Goal: Information Seeking & Learning: Understand process/instructions

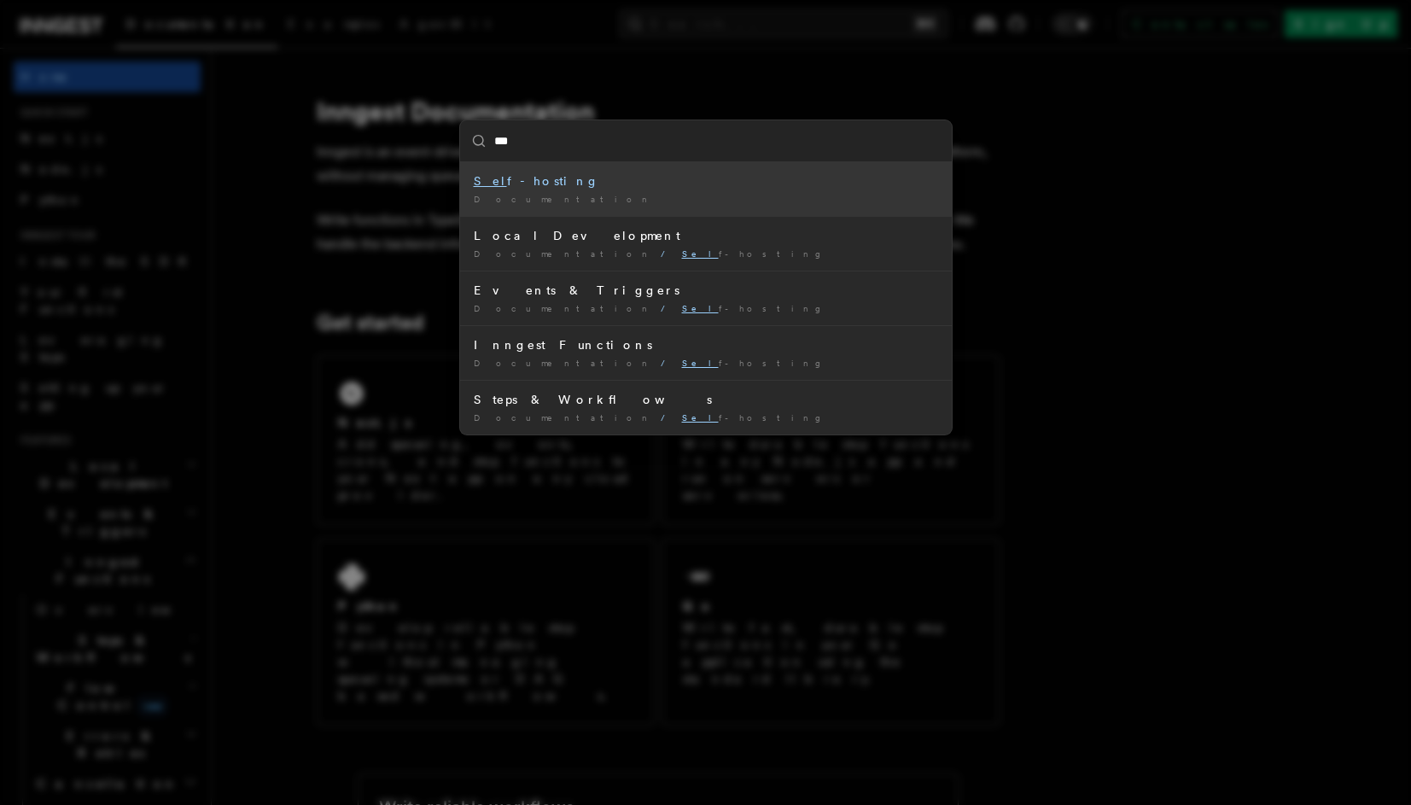
type input "****"
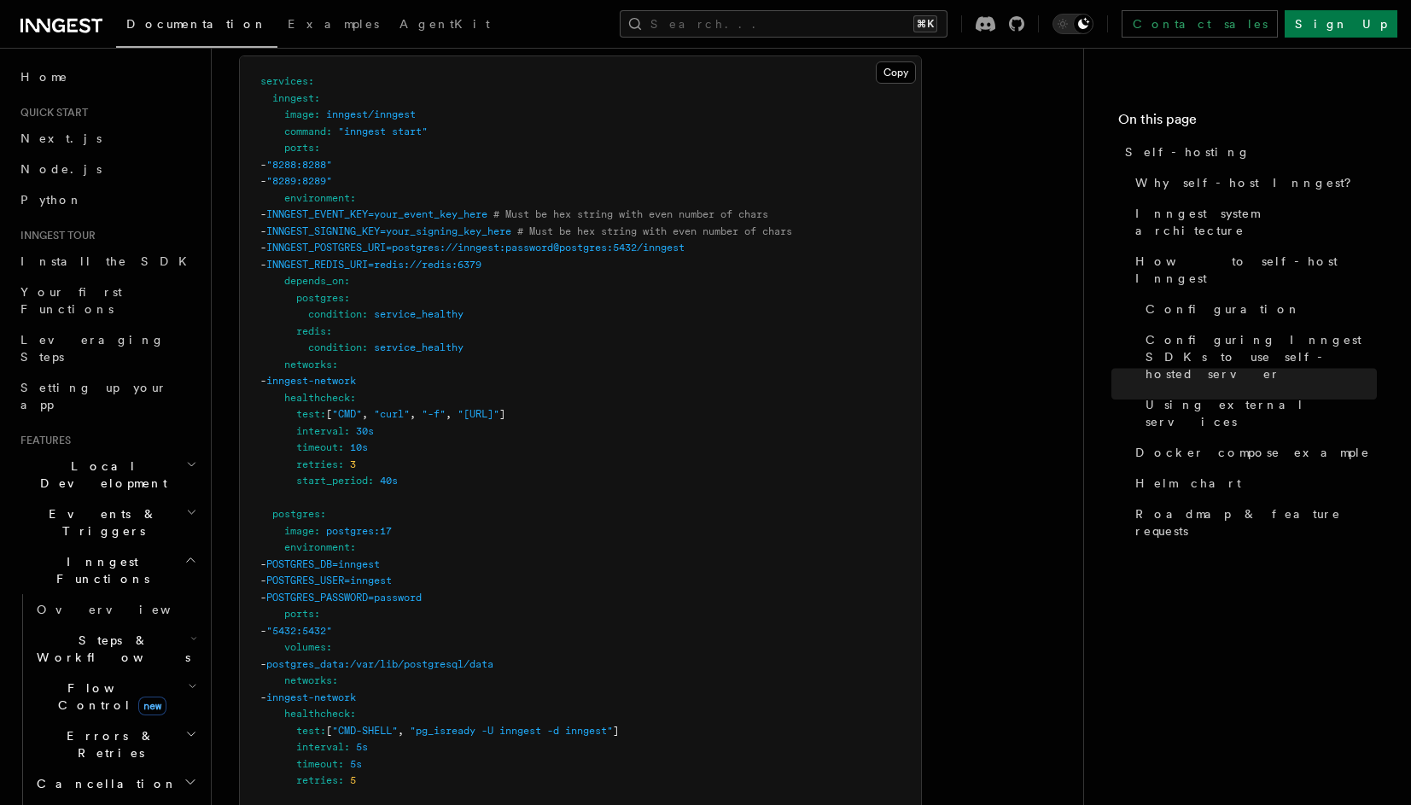
scroll to position [4327, 0]
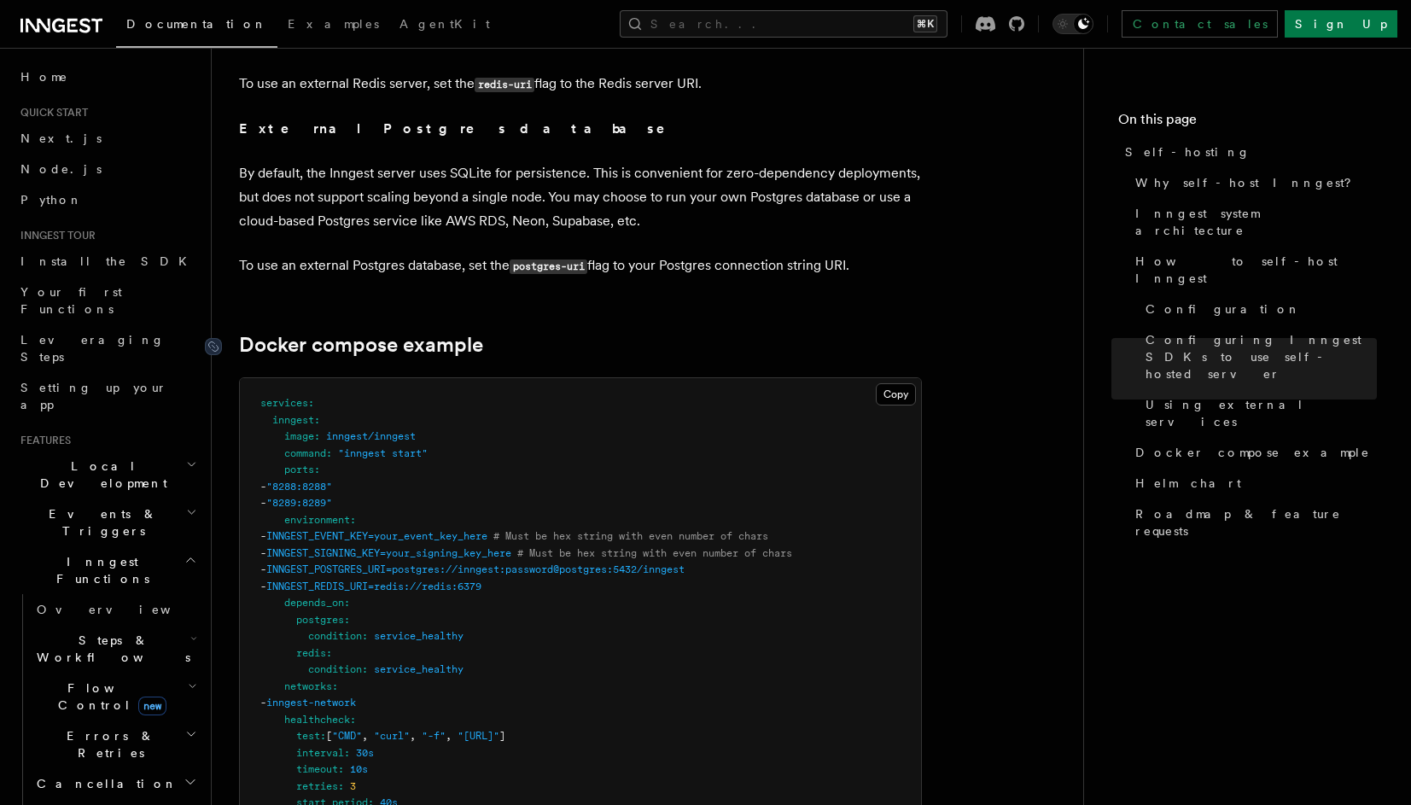
click at [470, 333] on link "Docker compose example" at bounding box center [361, 345] width 244 height 24
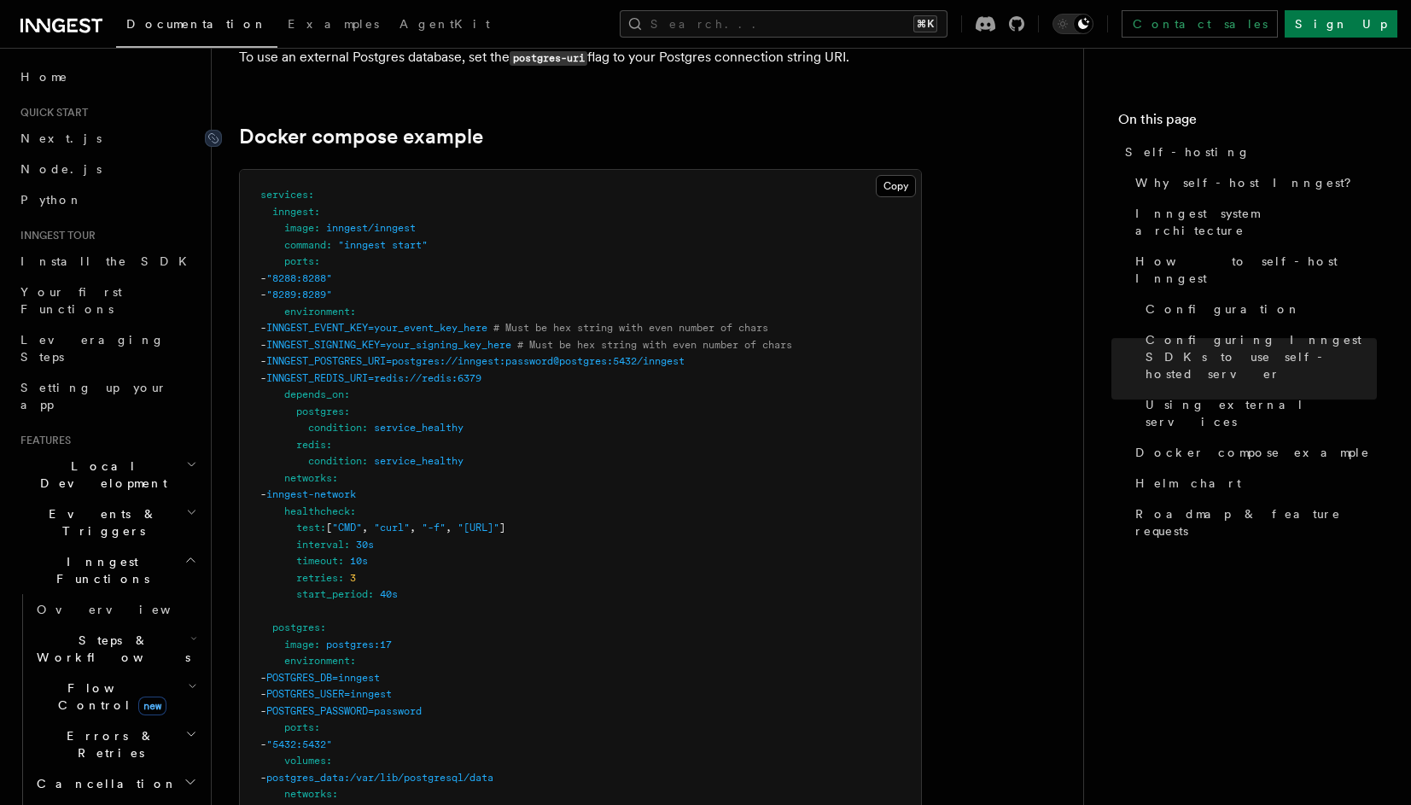
scroll to position [4537, 0]
click at [212, 128] on icon at bounding box center [213, 136] width 17 height 17
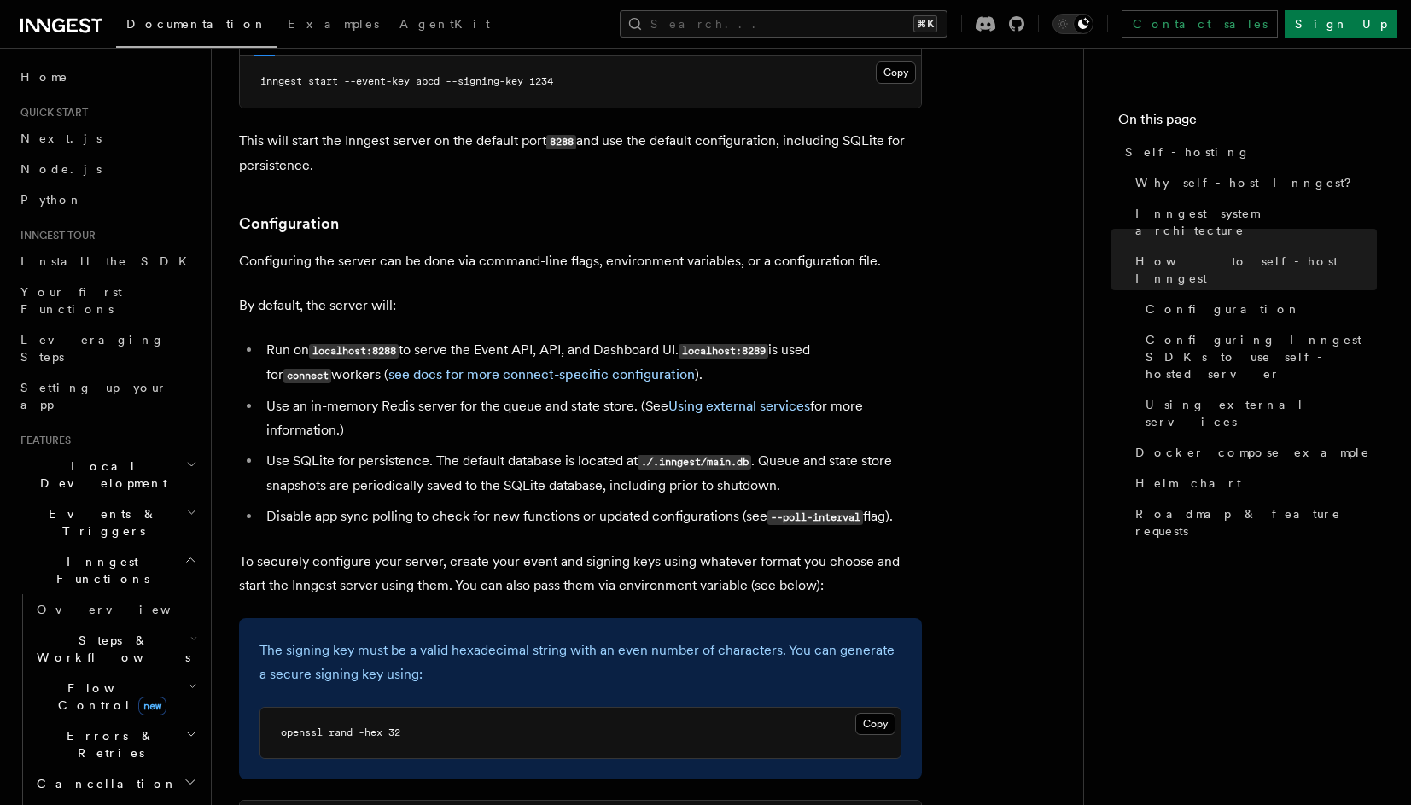
scroll to position [2310, 0]
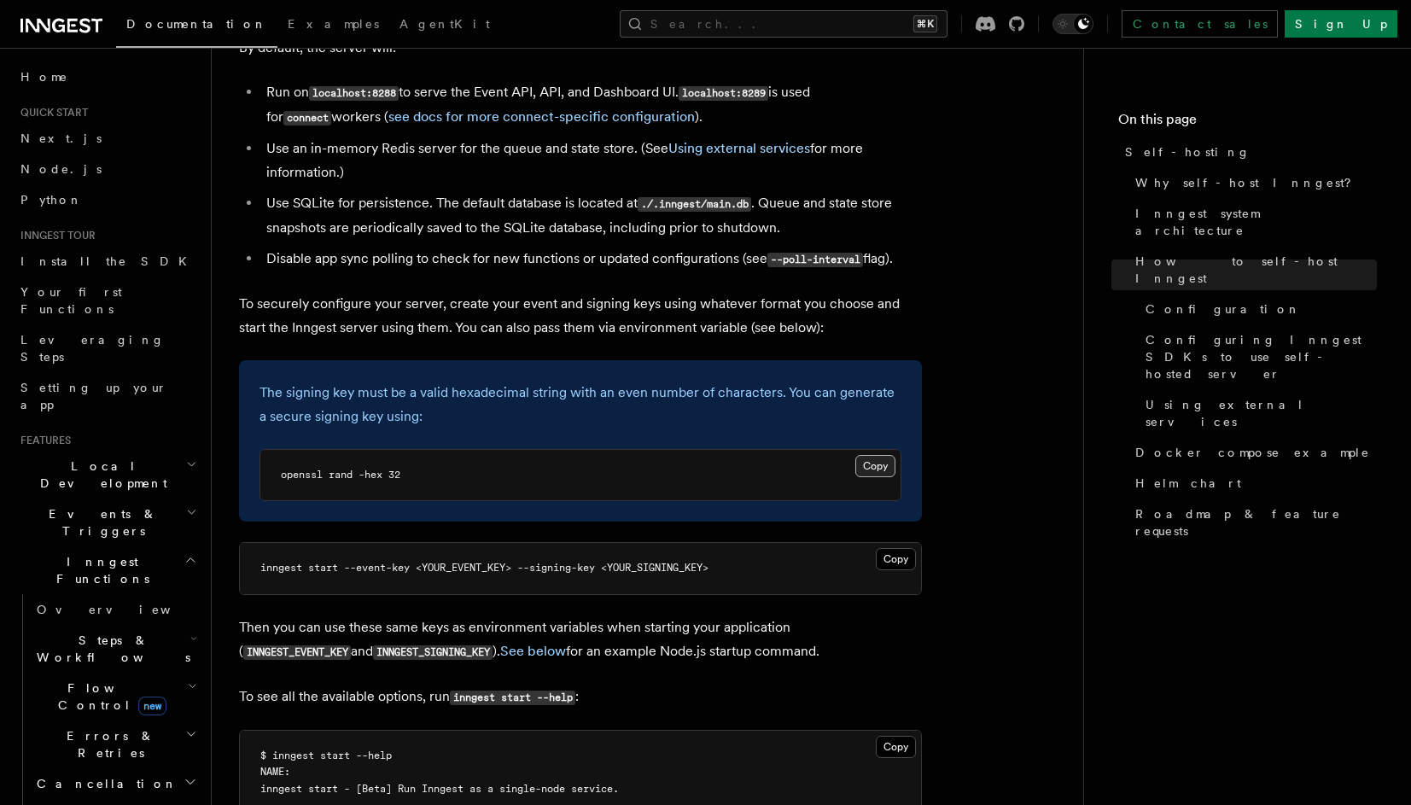
click at [882, 455] on button "Copy Copied" at bounding box center [875, 466] width 40 height 22
click at [396, 191] on li "Use SQLite for persistence. The default database is located at ./.inngest/main.…" at bounding box center [591, 215] width 661 height 49
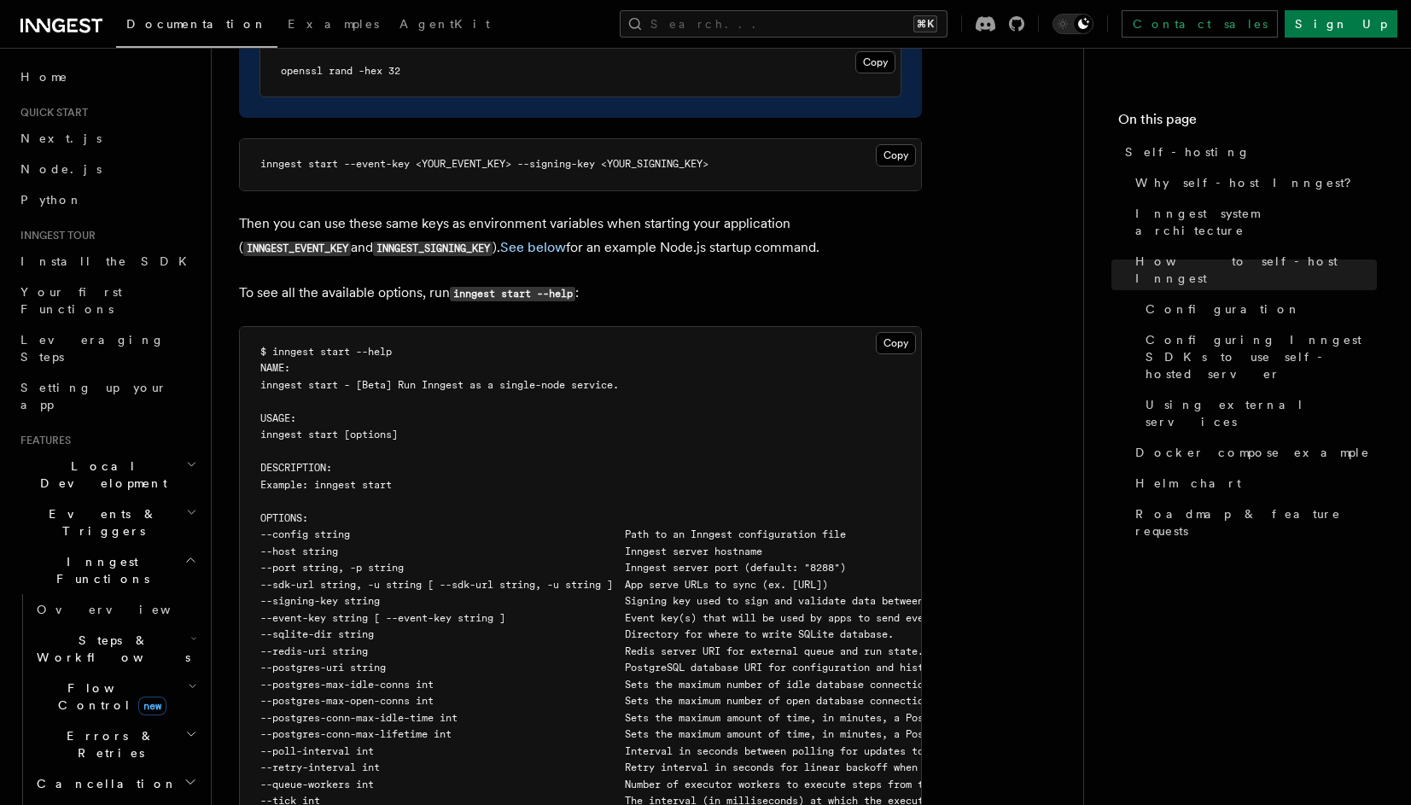
scroll to position [2725, 0]
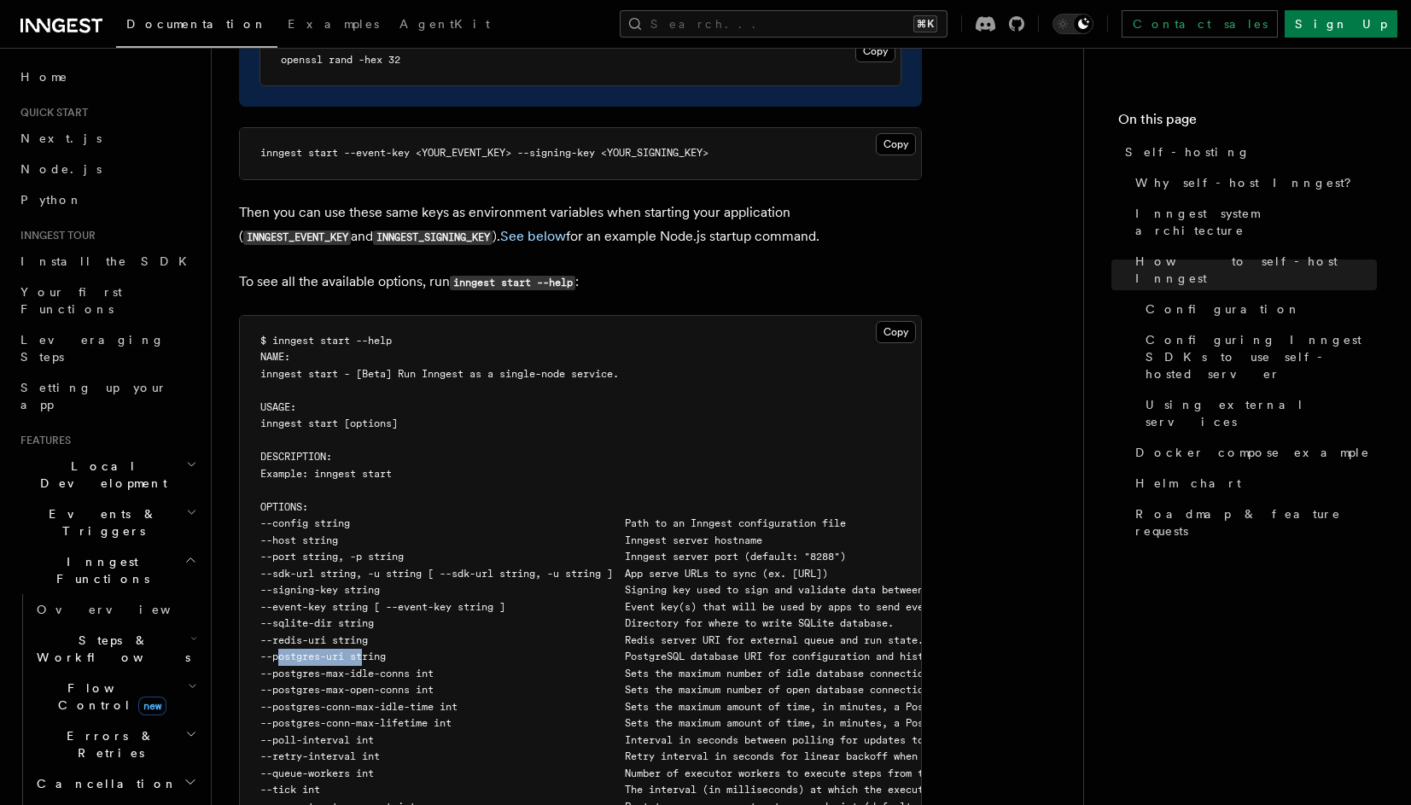
drag, startPoint x: 365, startPoint y: 614, endPoint x: 276, endPoint y: 615, distance: 88.8
click at [276, 651] on span "--postgres-uri string PostgreSQL database URI for configuration and history per…" at bounding box center [726, 657] width 932 height 12
copy span "--postgres-uri"
click at [276, 651] on span "--postgres-uri string PostgreSQL database URI for configuration and history per…" at bounding box center [726, 657] width 932 height 12
drag, startPoint x: 280, startPoint y: 613, endPoint x: 365, endPoint y: 612, distance: 84.5
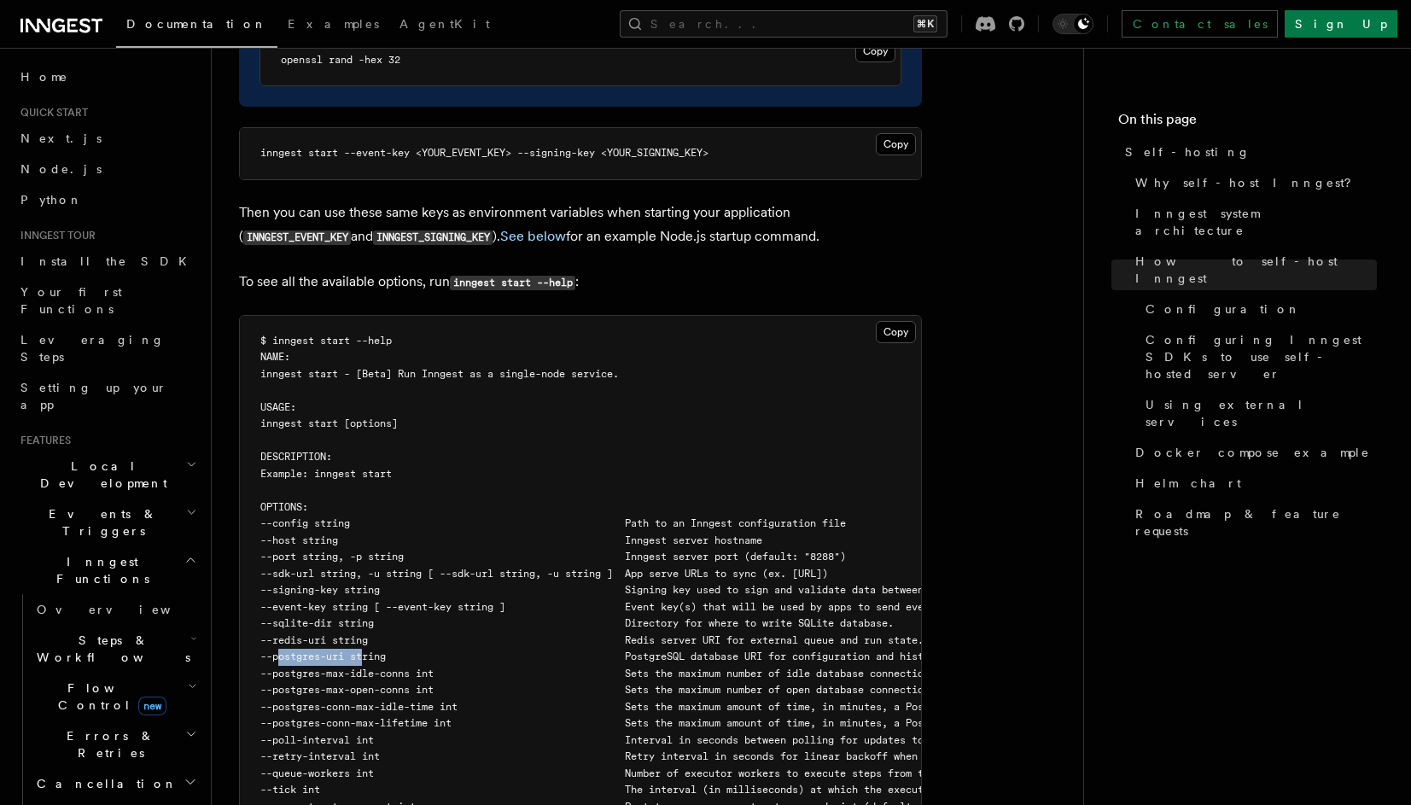
click at [365, 651] on span "--postgres-uri string PostgreSQL database URI for configuration and history per…" at bounding box center [726, 657] width 932 height 12
copy span "--postgres-uri"
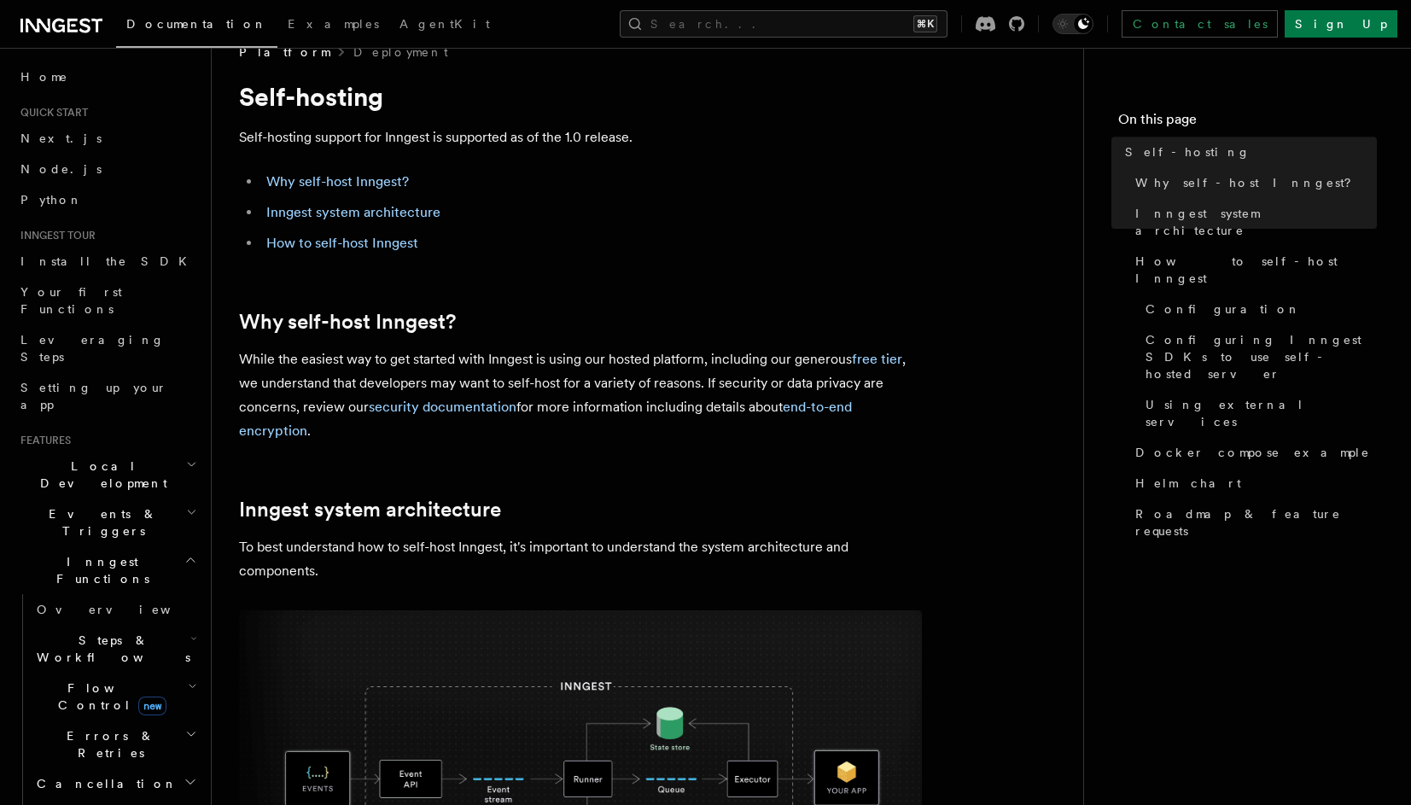
scroll to position [0, 0]
